Goal: Ask a question

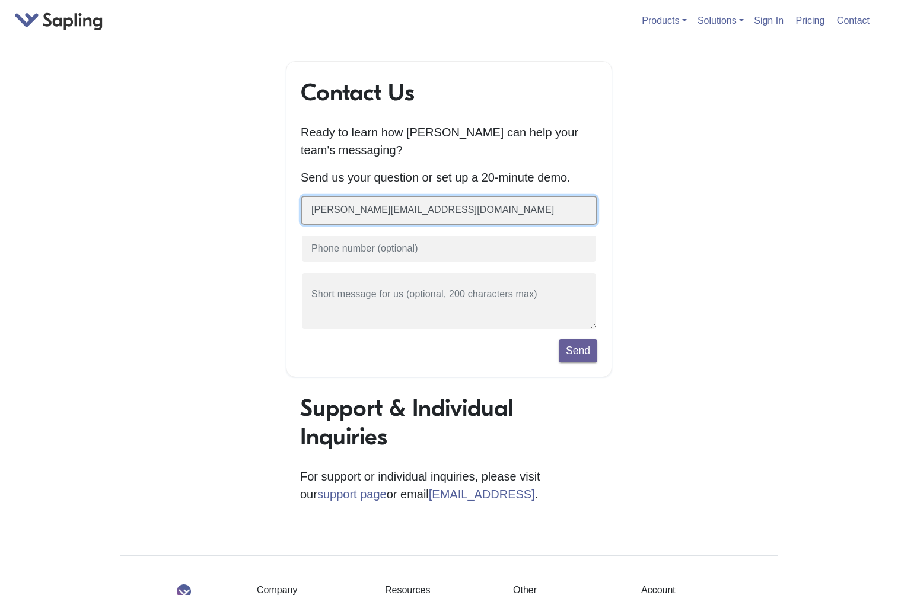
type input "[PERSON_NAME][EMAIL_ADDRESS][DOMAIN_NAME]"
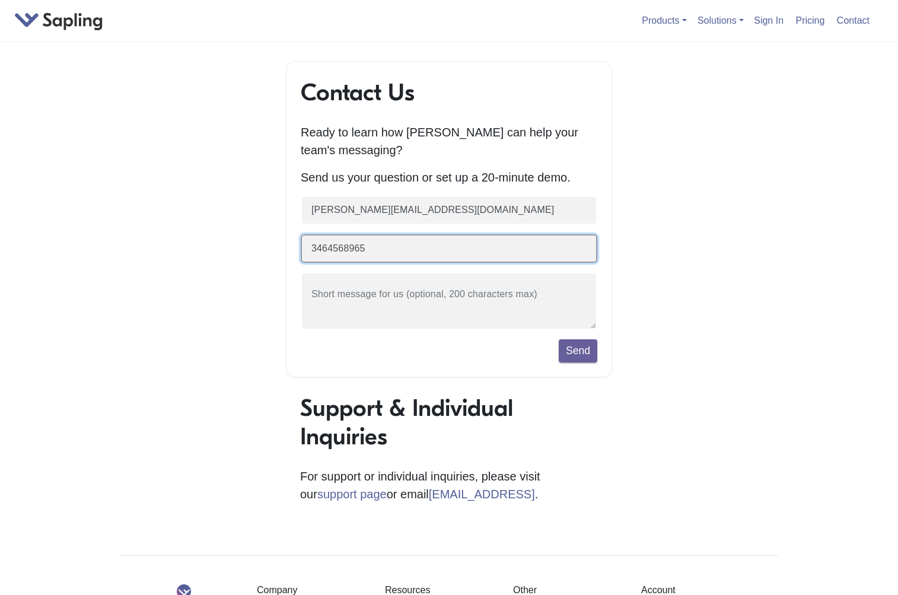
type input "3464568965"
click at [444, 273] on form "chris@lift.love 3464568965 Send" at bounding box center [449, 279] width 297 height 167
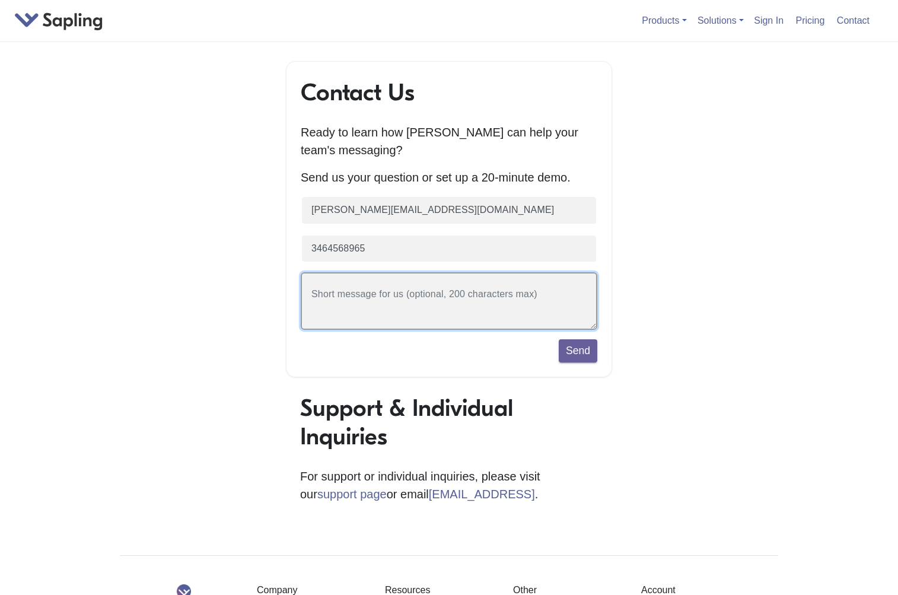
click at [393, 297] on textarea at bounding box center [449, 301] width 297 height 58
click at [802, 25] on link "Pricing" at bounding box center [810, 21] width 39 height 20
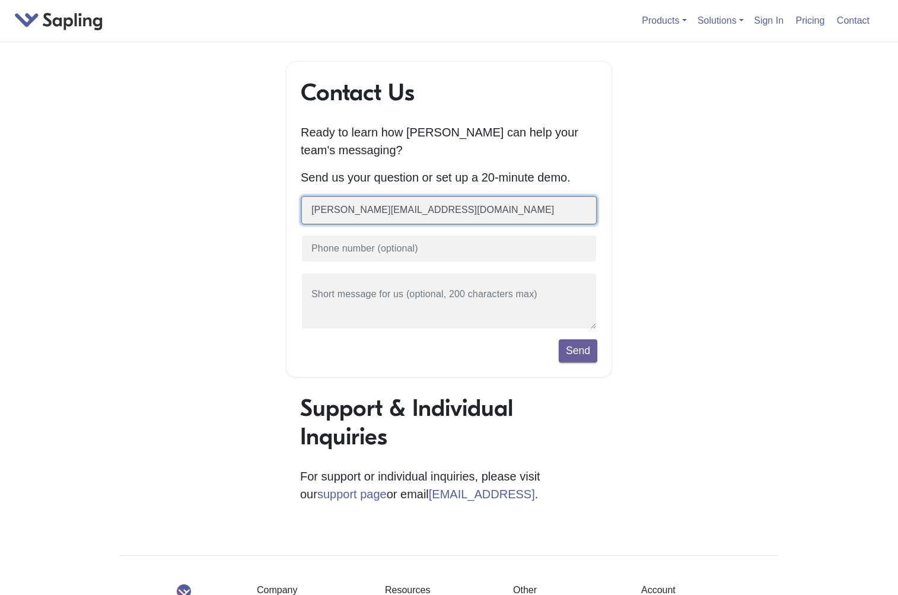
type input "[PERSON_NAME][EMAIL_ADDRESS][DOMAIN_NAME]"
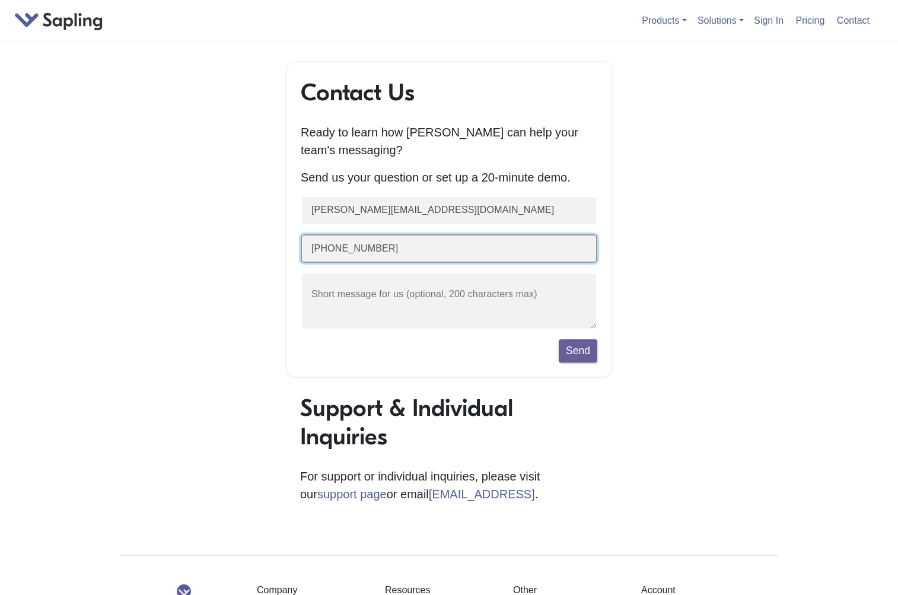
type input "[PHONE_NUMBER]"
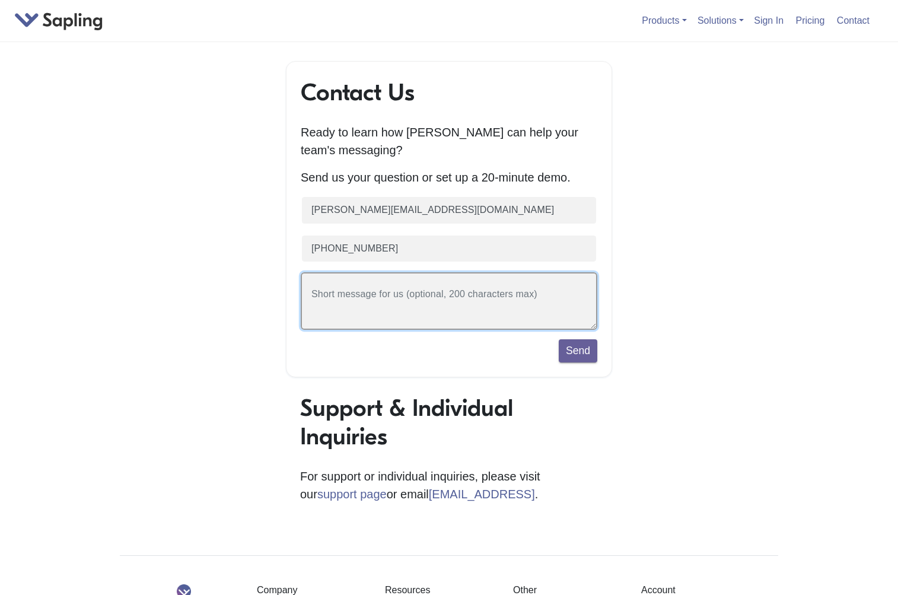
click at [313, 289] on textarea at bounding box center [449, 301] width 297 height 58
type textarea "n"
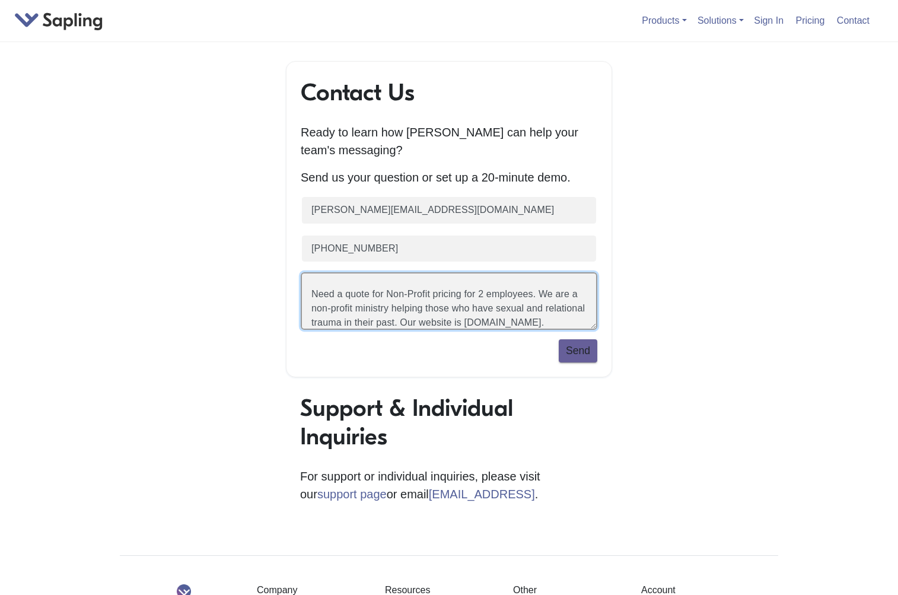
type textarea "Need a quote for Non-Profit pricing for 2 employees. We are a non-profit minist…"
click at [575, 355] on button "Send" at bounding box center [578, 350] width 39 height 23
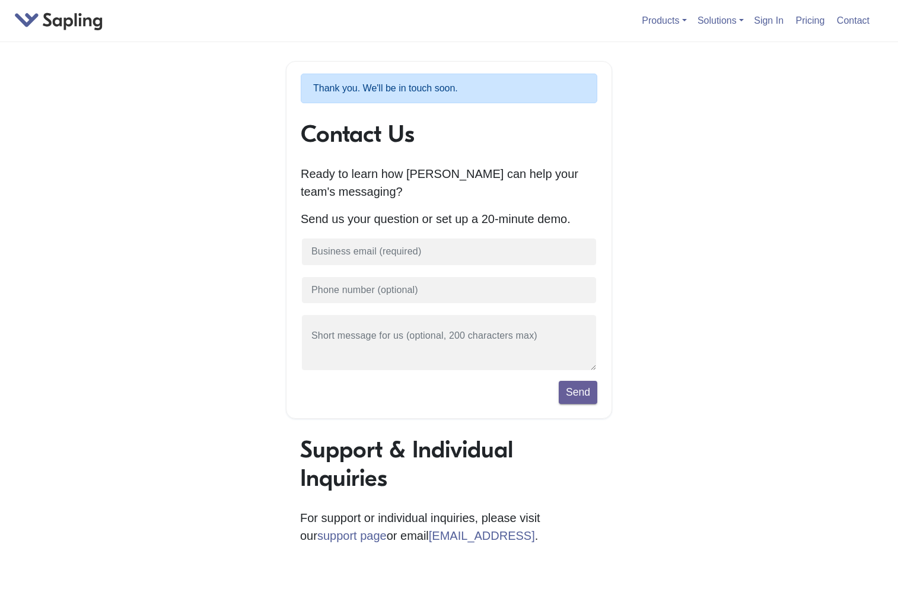
click at [52, 25] on link at bounding box center [58, 19] width 89 height 13
